Goal: Task Accomplishment & Management: Complete application form

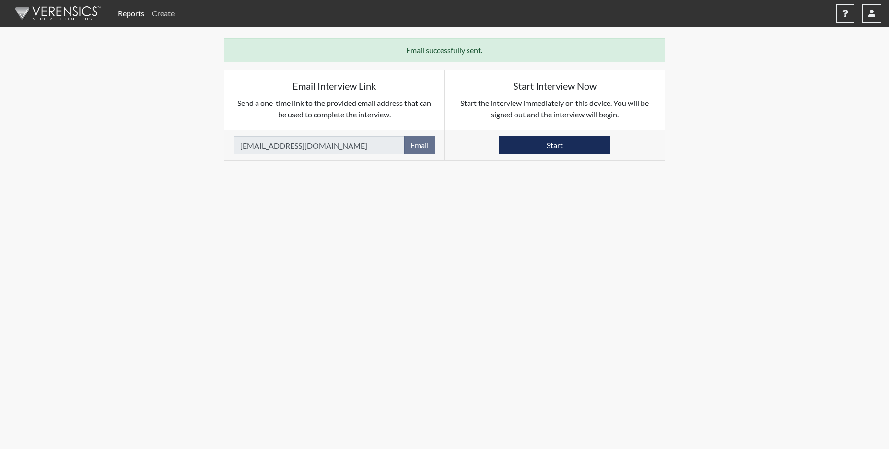
click at [165, 12] on link "Create" at bounding box center [163, 13] width 30 height 19
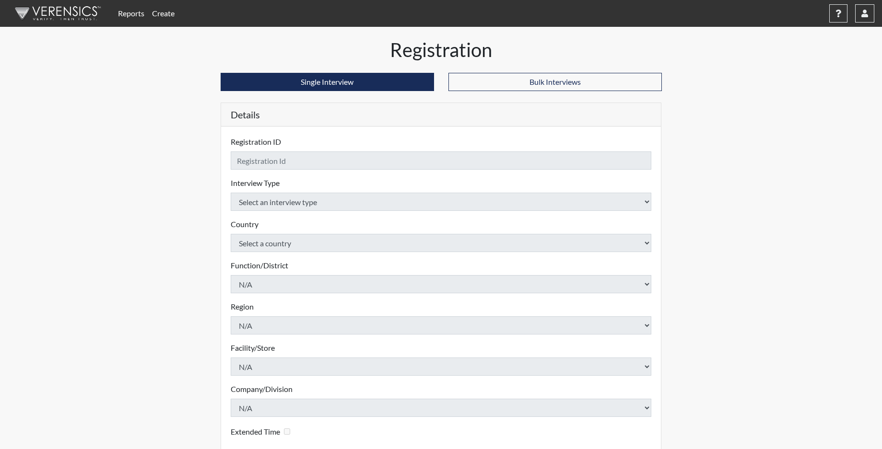
checkbox input "true"
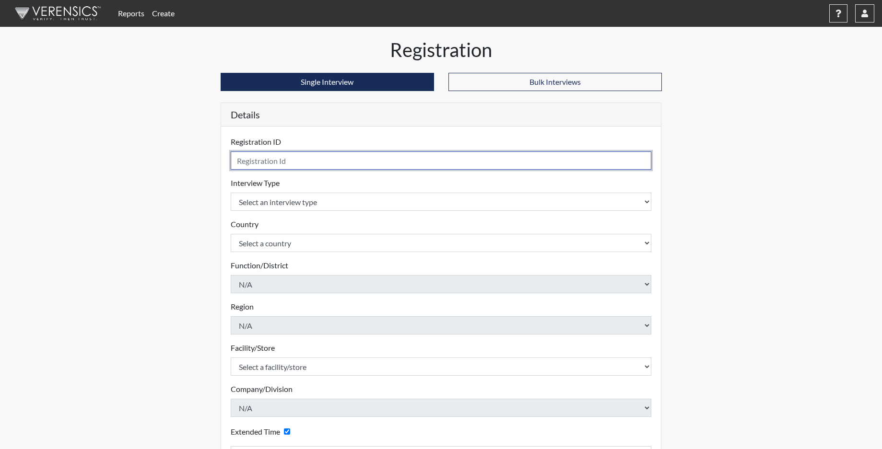
drag, startPoint x: 290, startPoint y: 155, endPoint x: 286, endPoint y: 161, distance: 6.9
click at [287, 159] on input "text" at bounding box center [441, 160] width 421 height 18
type input "RPERRY0066"
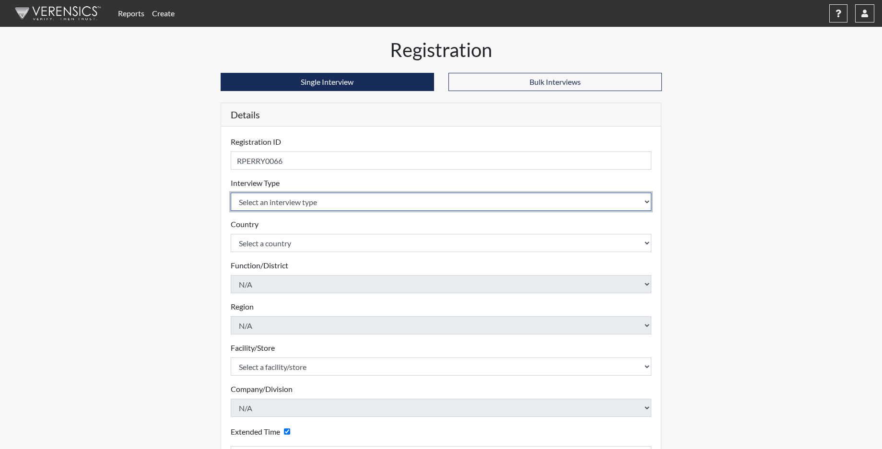
click at [283, 202] on select "Select an interview type Corrections Pre-Employment" at bounding box center [441, 202] width 421 height 18
select select "ff733e93-e1bf-11ea-9c9f-0eff0cf7eb8f"
click at [231, 193] on select "Select an interview type Corrections Pre-Employment" at bounding box center [441, 202] width 421 height 18
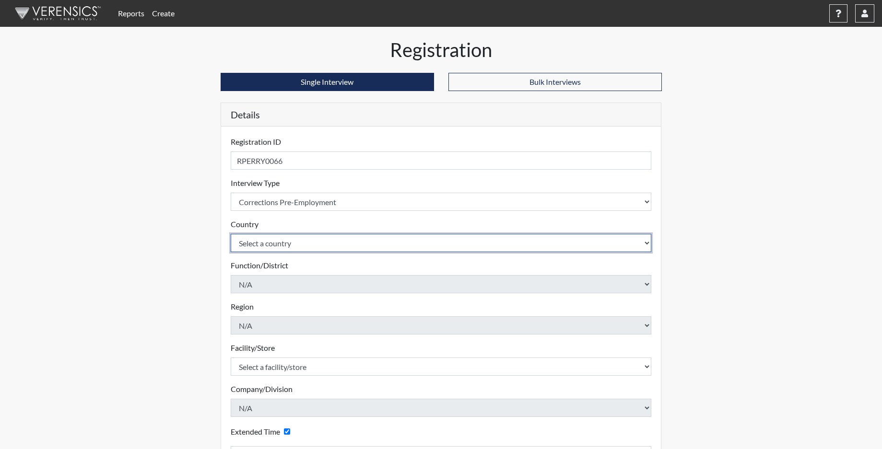
click at [283, 244] on select "Select a country [GEOGRAPHIC_DATA] [GEOGRAPHIC_DATA]" at bounding box center [441, 243] width 421 height 18
select select "united-states-of-[GEOGRAPHIC_DATA]"
click at [231, 234] on select "Select a country [GEOGRAPHIC_DATA] [GEOGRAPHIC_DATA]" at bounding box center [441, 243] width 421 height 18
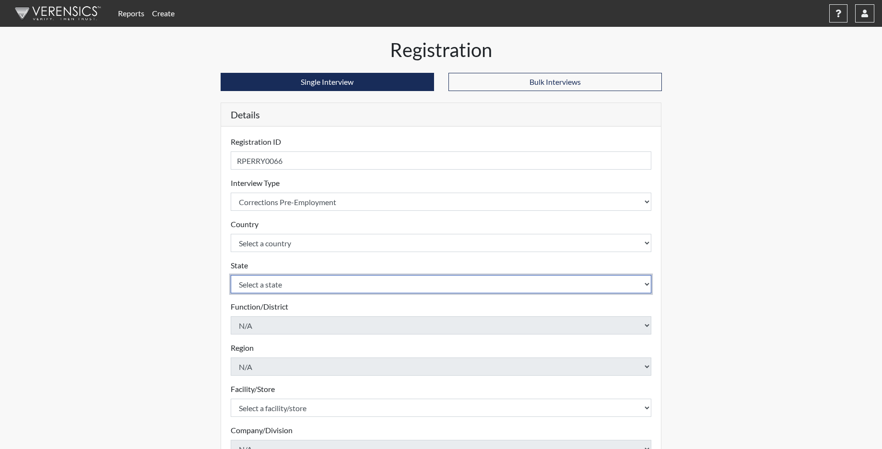
click at [271, 289] on select "Select a state [US_STATE] [US_STATE] [US_STATE] [US_STATE] [US_STATE] [US_STATE…" at bounding box center [441, 284] width 421 height 18
click at [231, 275] on select "Select a state [US_STATE] [US_STATE] [US_STATE] [US_STATE] [US_STATE] [US_STATE…" at bounding box center [441, 284] width 421 height 18
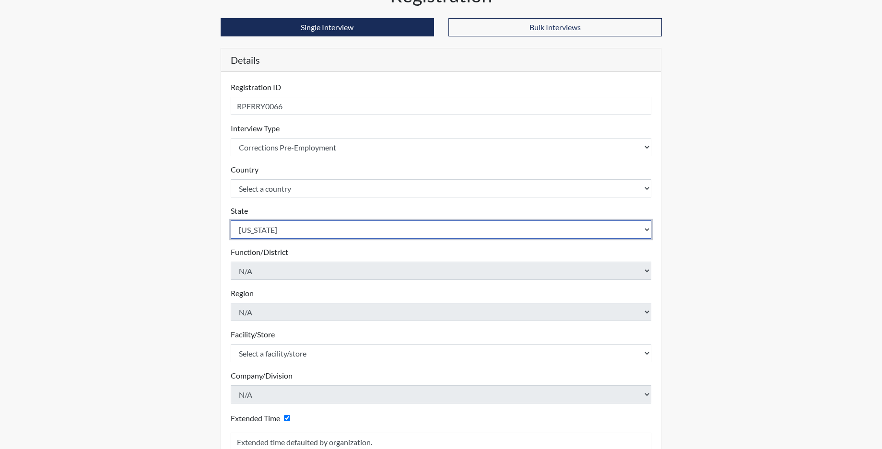
scroll to position [157, 0]
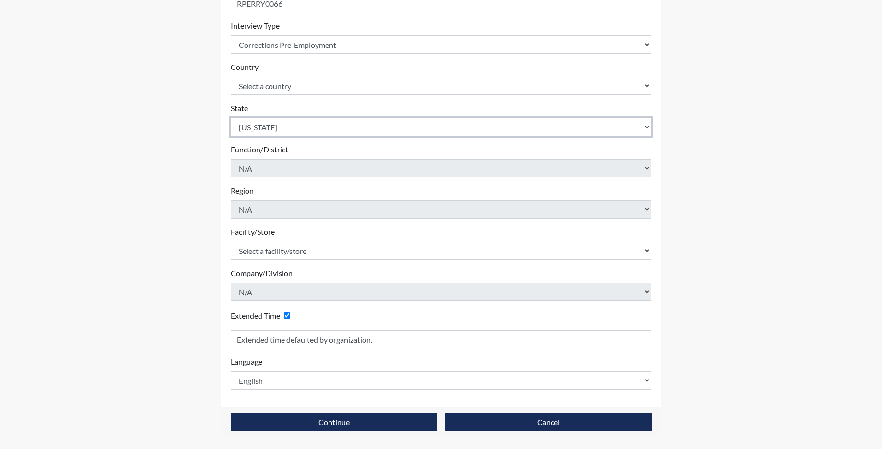
click at [267, 128] on select "Select a state [US_STATE] [US_STATE] [US_STATE] [US_STATE] [US_STATE] [US_STATE…" at bounding box center [441, 127] width 421 height 18
select select "SC"
click at [231, 118] on select "Select a state [US_STATE] [US_STATE] [US_STATE] [US_STATE] [US_STATE] [US_STATE…" at bounding box center [441, 127] width 421 height 18
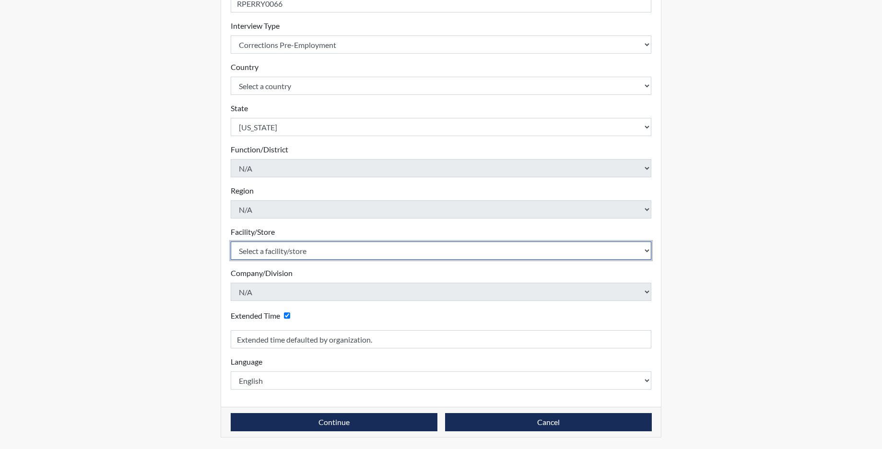
click at [259, 249] on select "Select a facility/store [GEOGRAPHIC_DATA] CI Broad River CI [PERSON_NAME] CI Di…" at bounding box center [441, 251] width 421 height 18
select select "c6e33473-242b-401e-8fed-f89f69c19afd"
click at [231, 242] on select "Select a facility/store [GEOGRAPHIC_DATA] CI Broad River CI [PERSON_NAME] CI Di…" at bounding box center [441, 251] width 421 height 18
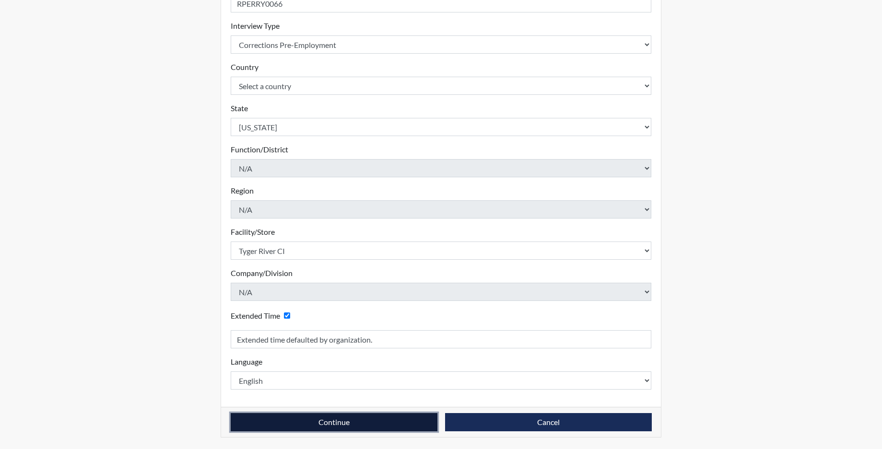
click at [269, 421] on button "Continue" at bounding box center [334, 422] width 207 height 18
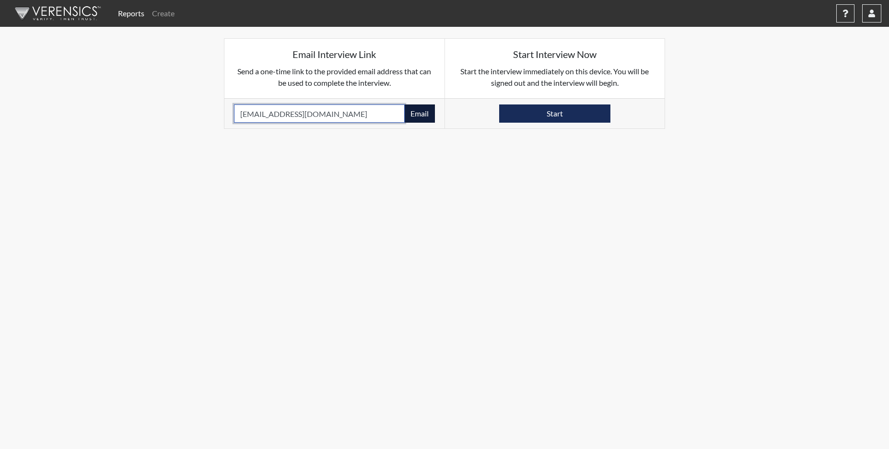
type input "[EMAIL_ADDRESS][DOMAIN_NAME]"
click at [421, 118] on button "Email" at bounding box center [419, 114] width 31 height 18
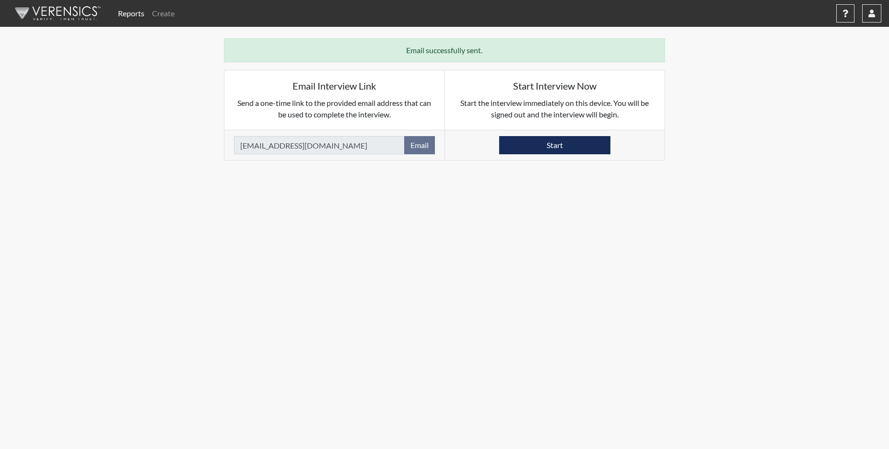
click at [137, 14] on link "Reports" at bounding box center [131, 13] width 34 height 19
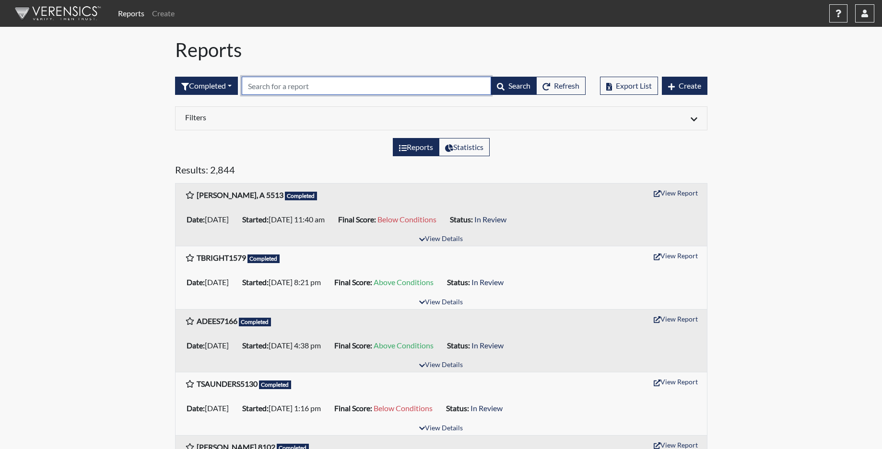
click at [259, 82] on input "text" at bounding box center [366, 86] width 249 height 18
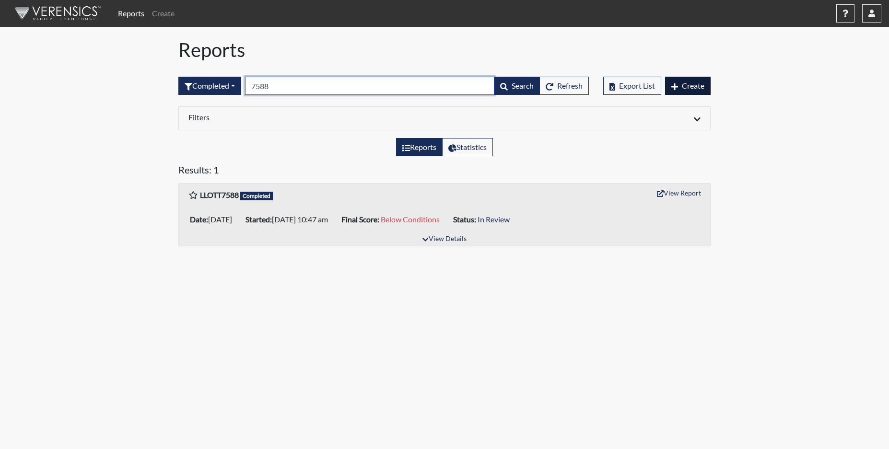
type input "7588"
click at [692, 82] on span "Create" at bounding box center [693, 85] width 23 height 9
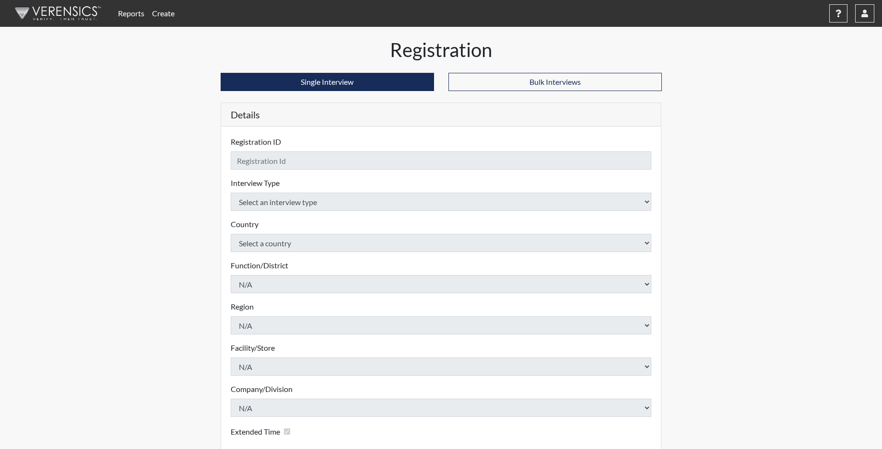
checkbox input "true"
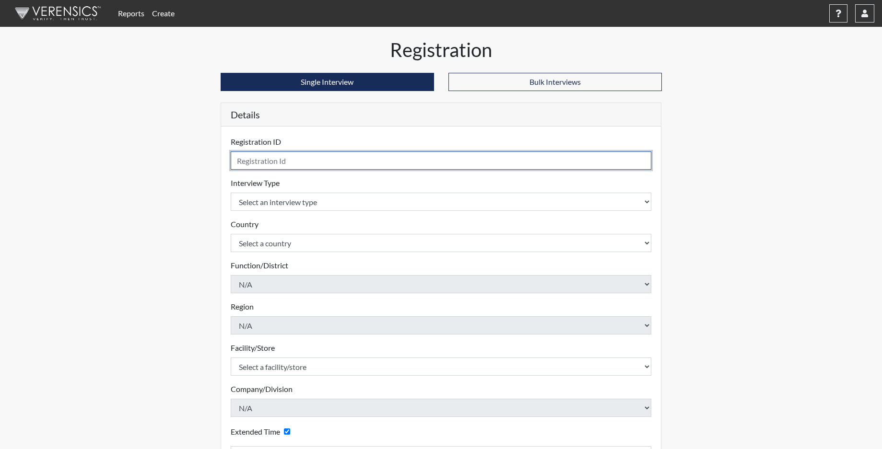
click at [314, 159] on input "text" at bounding box center [441, 160] width 421 height 18
type input "LOTT7588"
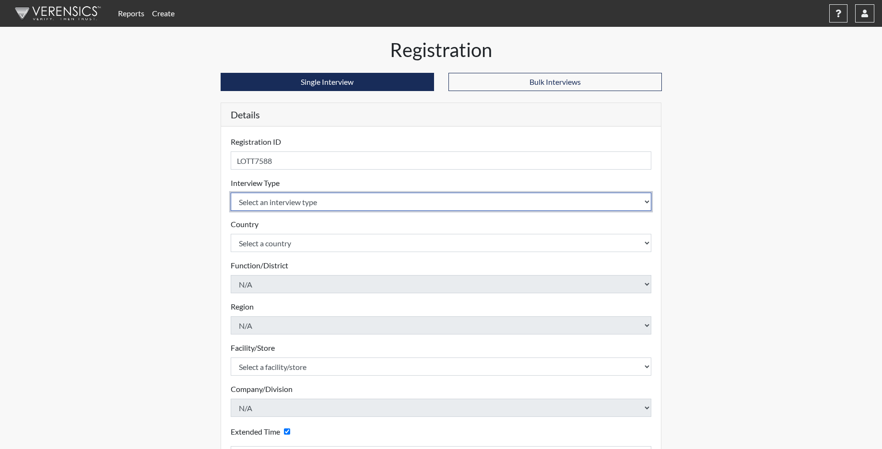
click at [278, 198] on select "Select an interview type Corrections Pre-Employment" at bounding box center [441, 202] width 421 height 18
select select "ff733e93-e1bf-11ea-9c9f-0eff0cf7eb8f"
click at [231, 193] on select "Select an interview type Corrections Pre-Employment" at bounding box center [441, 202] width 421 height 18
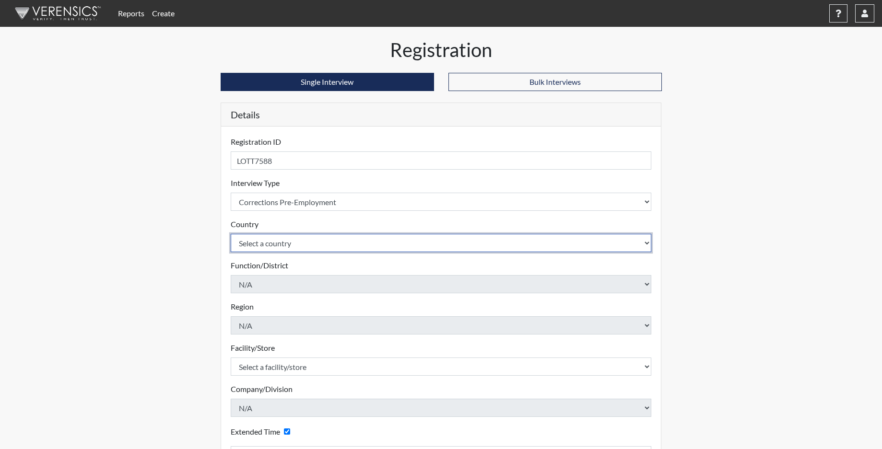
click at [263, 245] on select "Select a country [GEOGRAPHIC_DATA] [GEOGRAPHIC_DATA]" at bounding box center [441, 243] width 421 height 18
select select "united-states-of-[GEOGRAPHIC_DATA]"
click at [231, 234] on select "Select a country [GEOGRAPHIC_DATA] [GEOGRAPHIC_DATA]" at bounding box center [441, 243] width 421 height 18
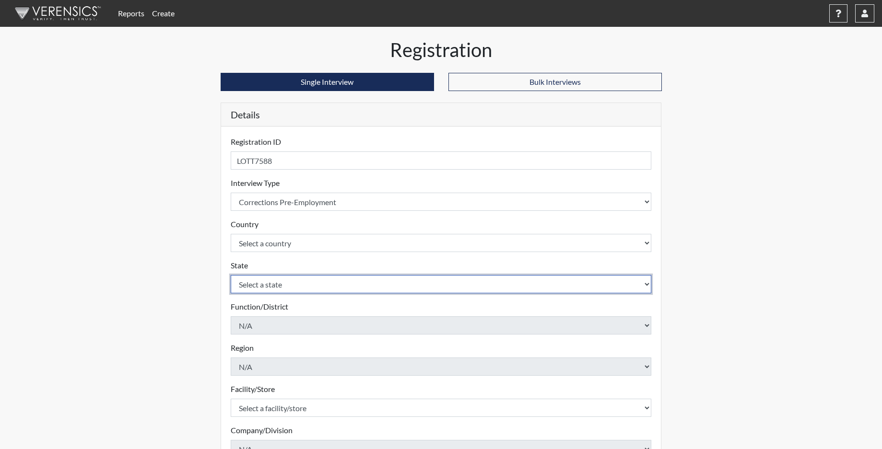
click at [262, 289] on select "Select a state [US_STATE] [US_STATE] [US_STATE] [US_STATE] [US_STATE] [US_STATE…" at bounding box center [441, 284] width 421 height 18
select select "SC"
click at [231, 275] on select "Select a state [US_STATE] [US_STATE] [US_STATE] [US_STATE] [US_STATE] [US_STATE…" at bounding box center [441, 284] width 421 height 18
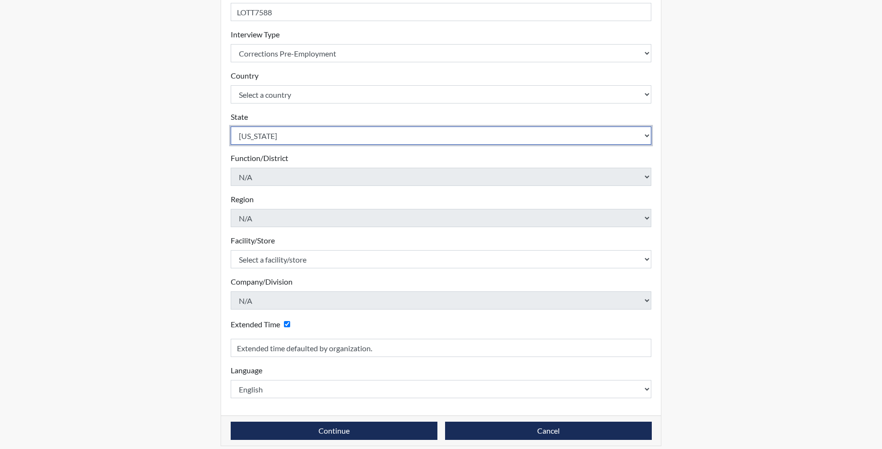
scroll to position [157, 0]
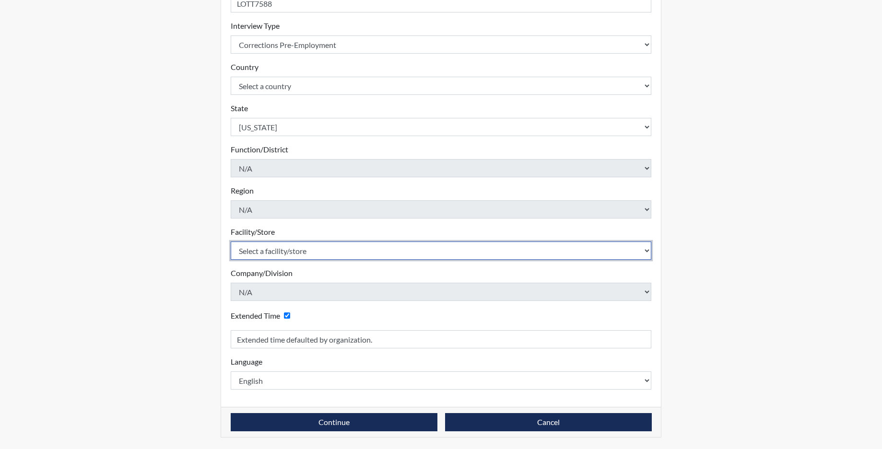
click at [277, 248] on select "Select a facility/store [GEOGRAPHIC_DATA] CI Broad River CI [PERSON_NAME] CI Di…" at bounding box center [441, 251] width 421 height 18
select select "6b2bc1c5-f1d6-4d28-88b9-775fabb55177"
click at [231, 242] on select "Select a facility/store [GEOGRAPHIC_DATA] CI Broad River CI [PERSON_NAME] CI Di…" at bounding box center [441, 251] width 421 height 18
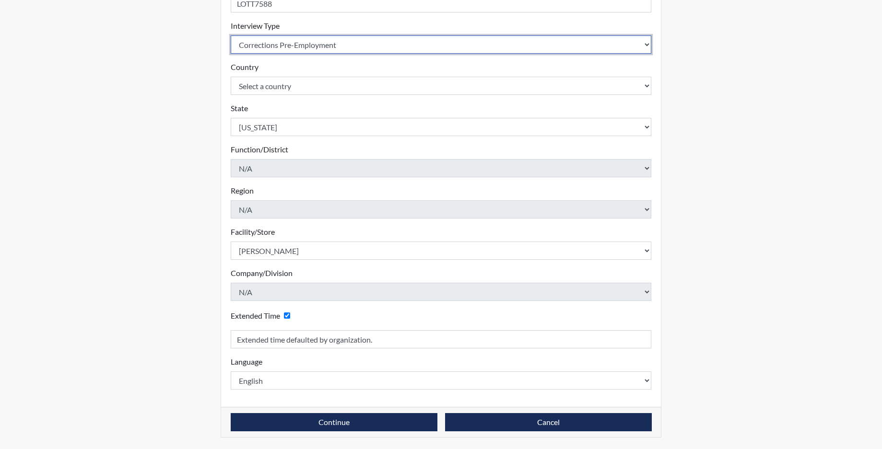
click at [260, 43] on select "Select an interview type Corrections Pre-Employment" at bounding box center [441, 44] width 421 height 18
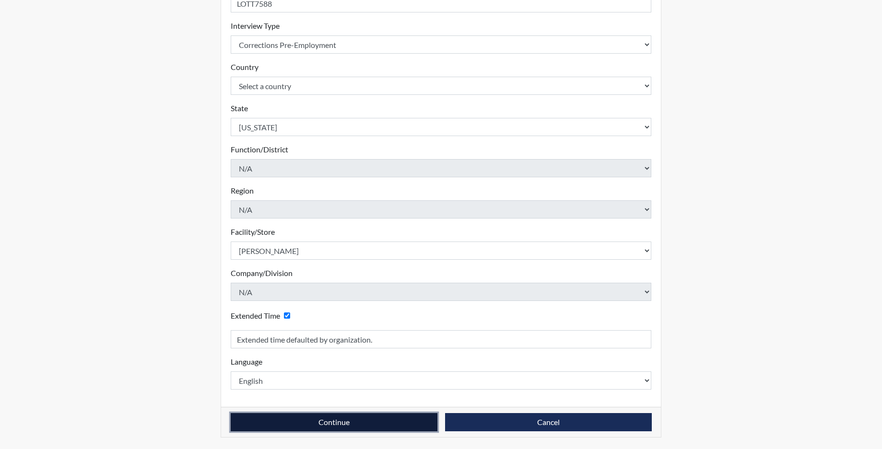
click at [275, 419] on button "Continue" at bounding box center [334, 422] width 207 height 18
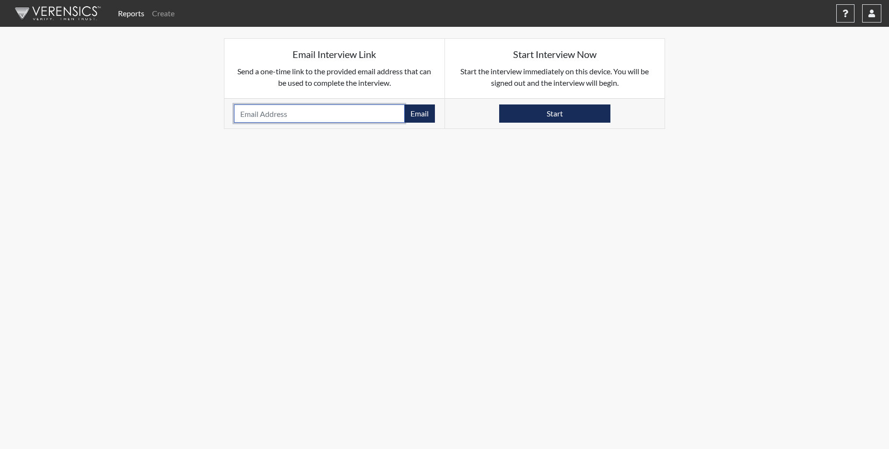
click at [270, 113] on input "email" at bounding box center [319, 114] width 171 height 18
type input "[EMAIL_ADDRESS][DOMAIN_NAME]"
click at [420, 116] on button "Email" at bounding box center [419, 114] width 31 height 18
